Goal: Navigation & Orientation: Find specific page/section

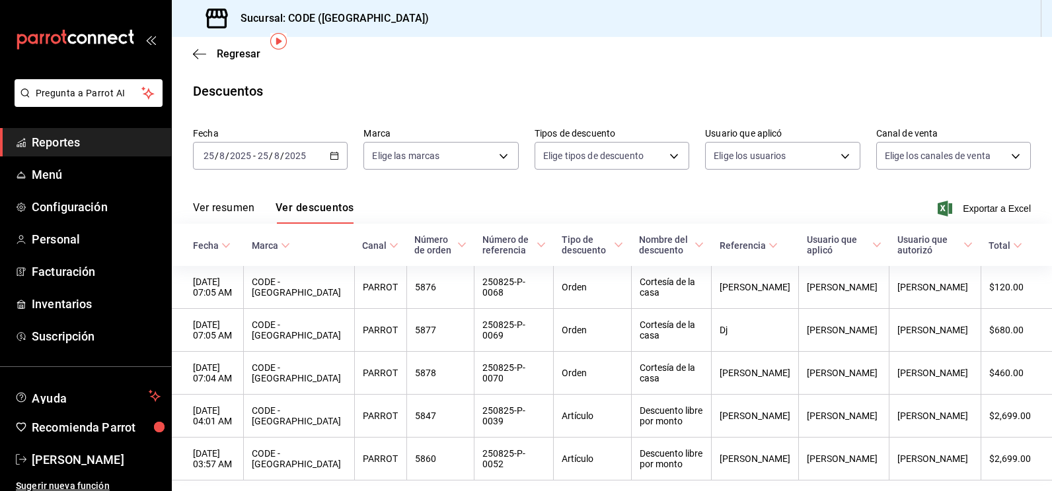
scroll to position [50, 0]
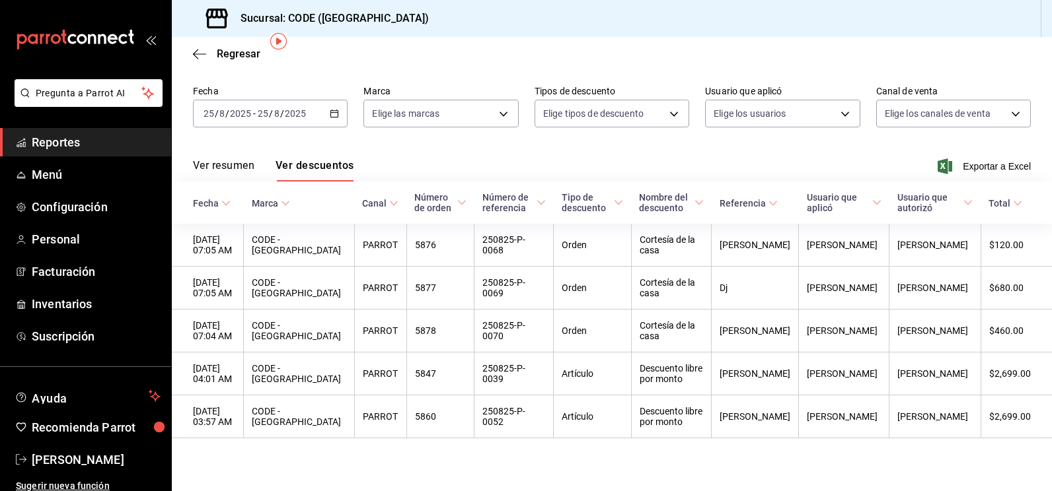
click at [431, 30] on div "Sucursal: CODE ([GEOGRAPHIC_DATA])" at bounding box center [612, 18] width 880 height 37
click at [57, 178] on span "Menú" at bounding box center [96, 175] width 129 height 18
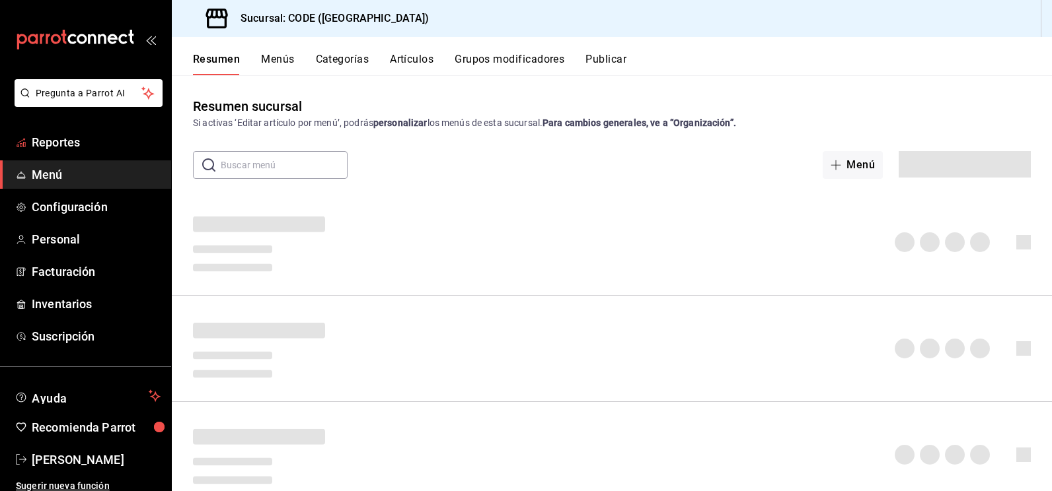
click at [66, 141] on span "Reportes" at bounding box center [96, 142] width 129 height 18
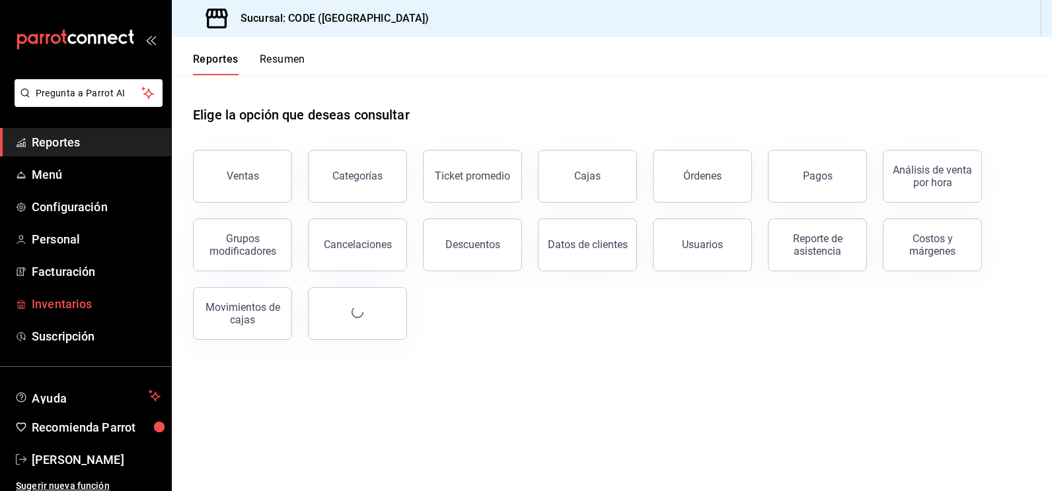
click at [90, 307] on span "Inventarios" at bounding box center [96, 304] width 129 height 18
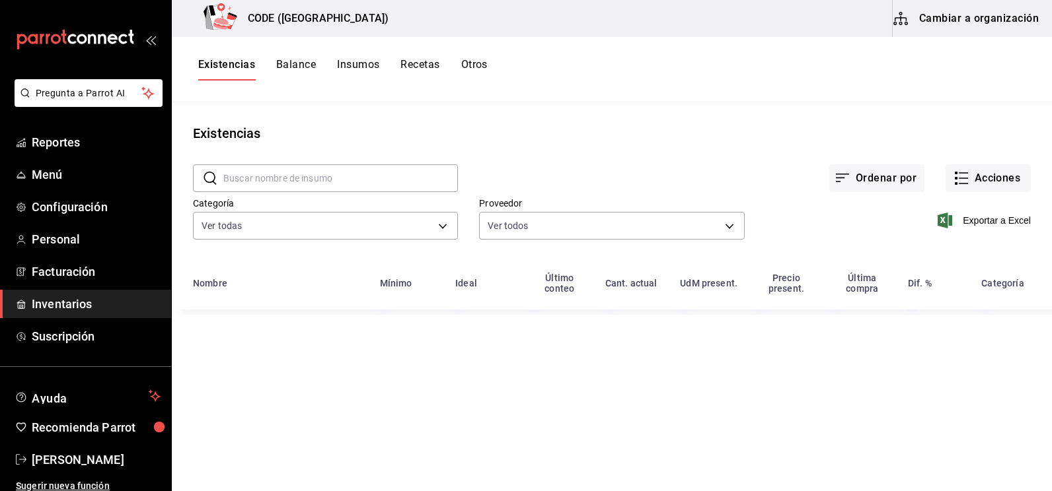
click at [563, 175] on div "Ordenar por Acciones" at bounding box center [744, 167] width 573 height 49
